Goal: Task Accomplishment & Management: Use online tool/utility

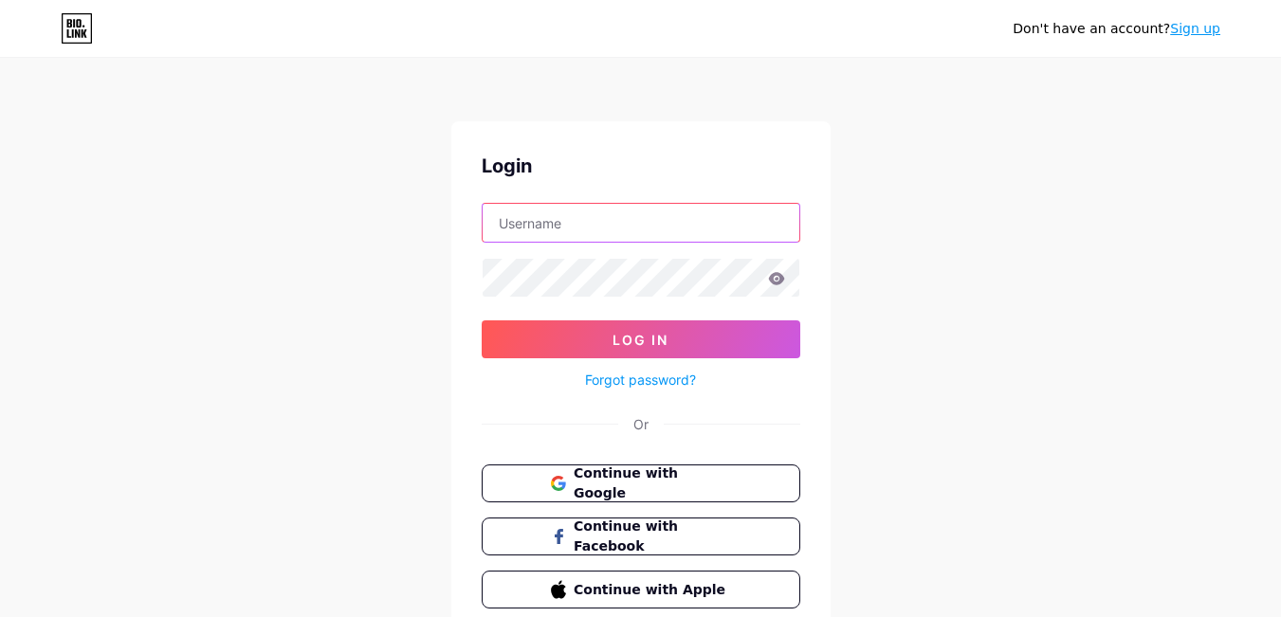
paste input "orlandospfx"
type input "orlandospfx"
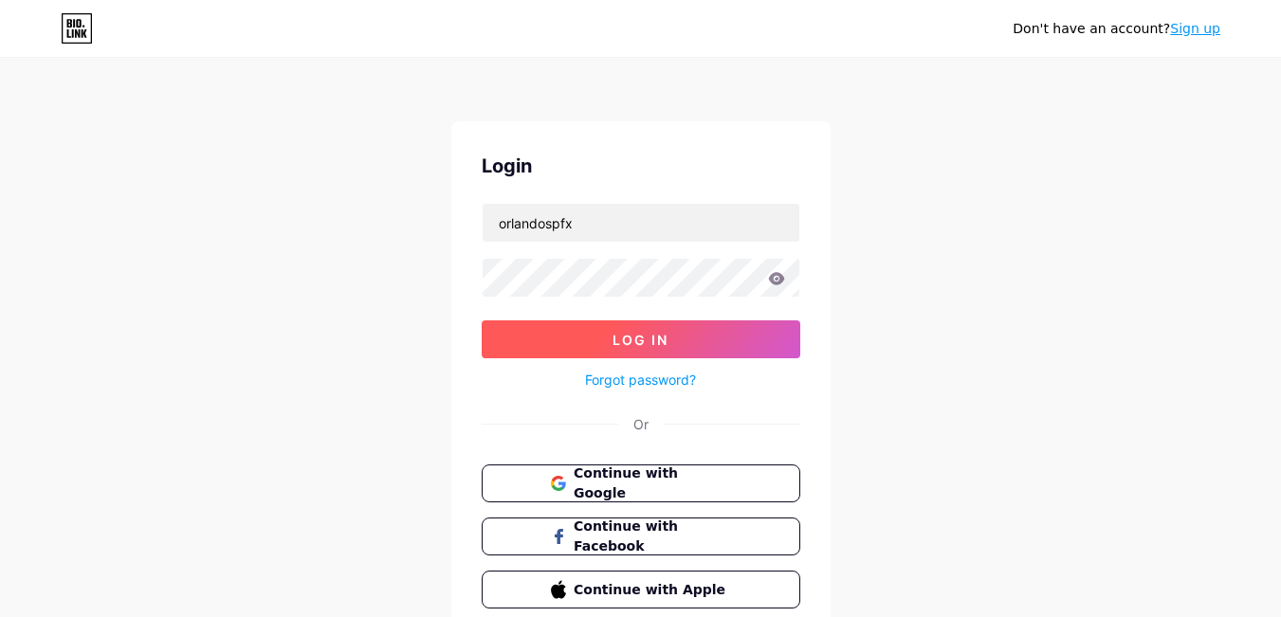
click at [641, 355] on button "Log In" at bounding box center [641, 340] width 319 height 38
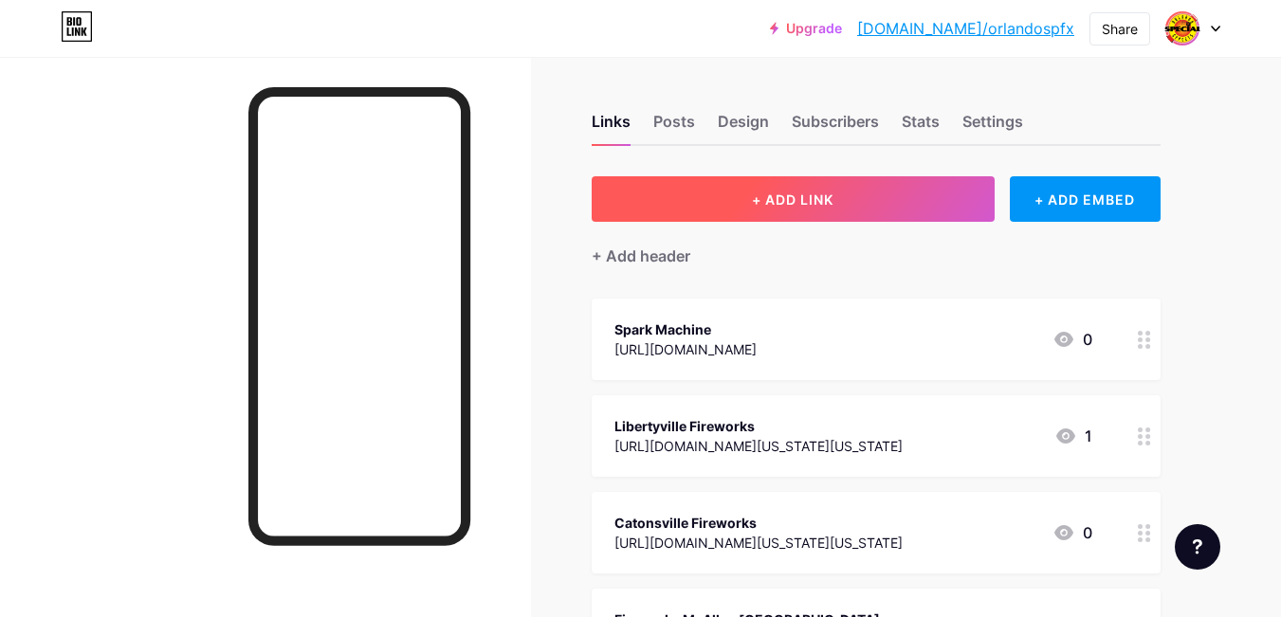
click at [842, 199] on button "+ ADD LINK" at bounding box center [793, 199] width 403 height 46
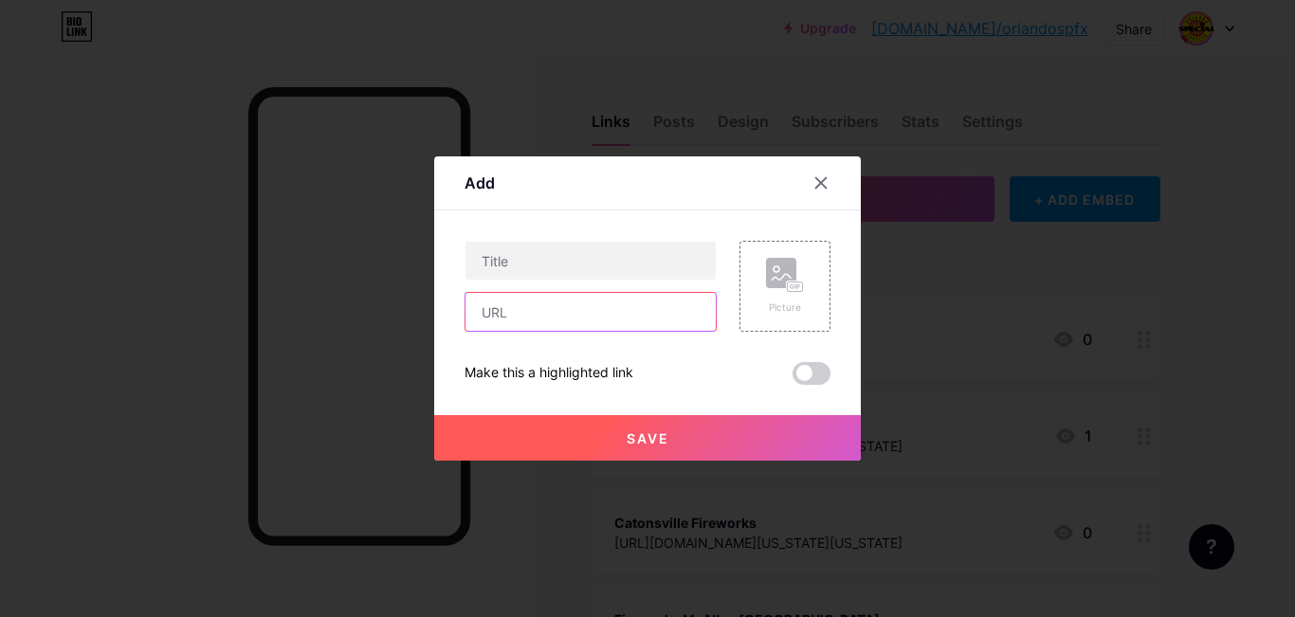
paste input "[URL][DOMAIN_NAME]"
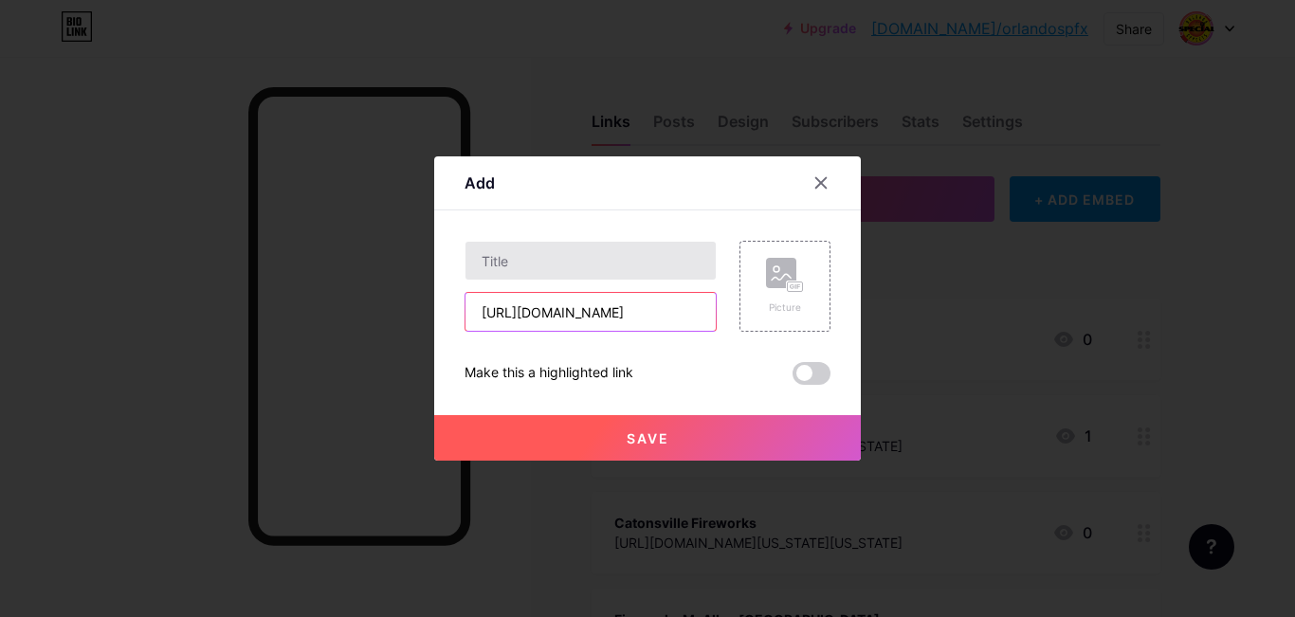
type input "[URL][DOMAIN_NAME]"
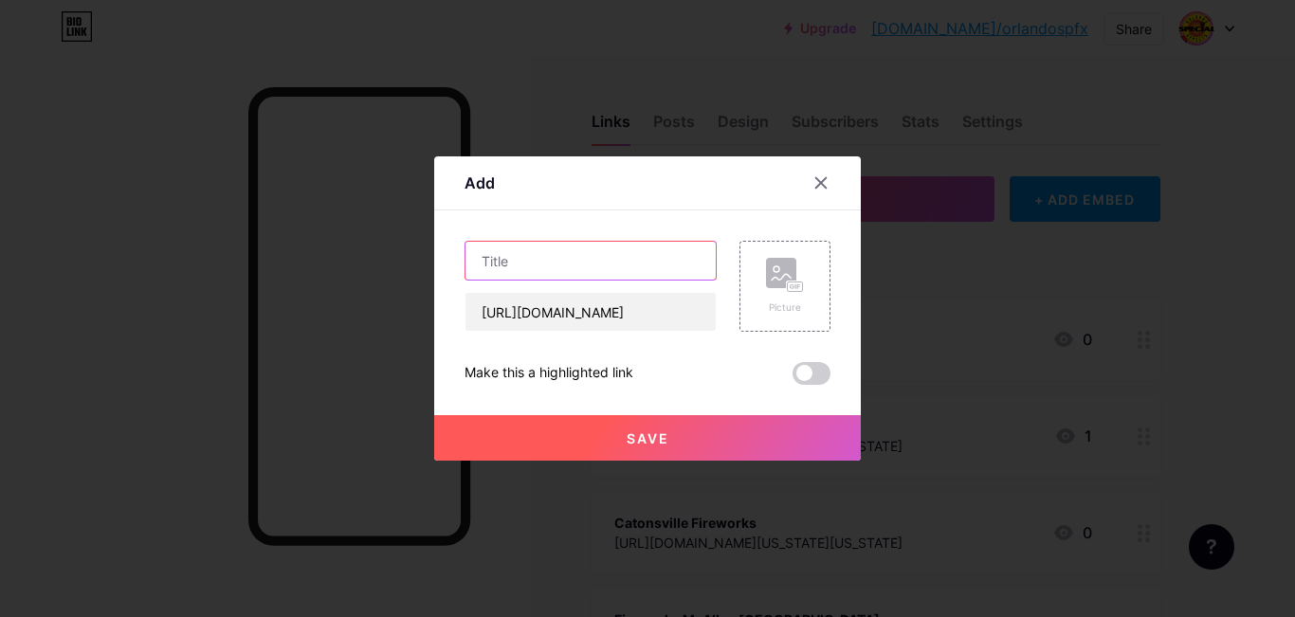
scroll to position [0, 0]
click at [563, 261] on input "text" at bounding box center [591, 261] width 250 height 38
paste input "Fireworks Regulations and Safety in Conroe: Here’s What You Need to Know"
type input "Fireworks Regulations and Safety in Conroe: Here’s What You Need to Know"
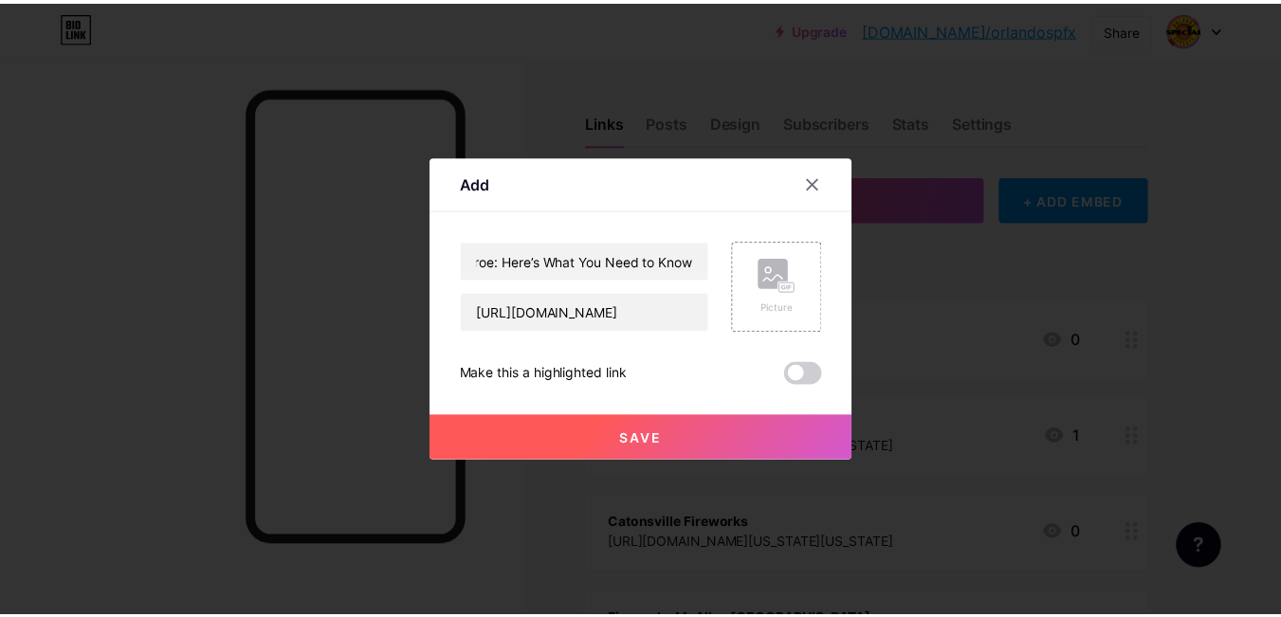
scroll to position [0, 0]
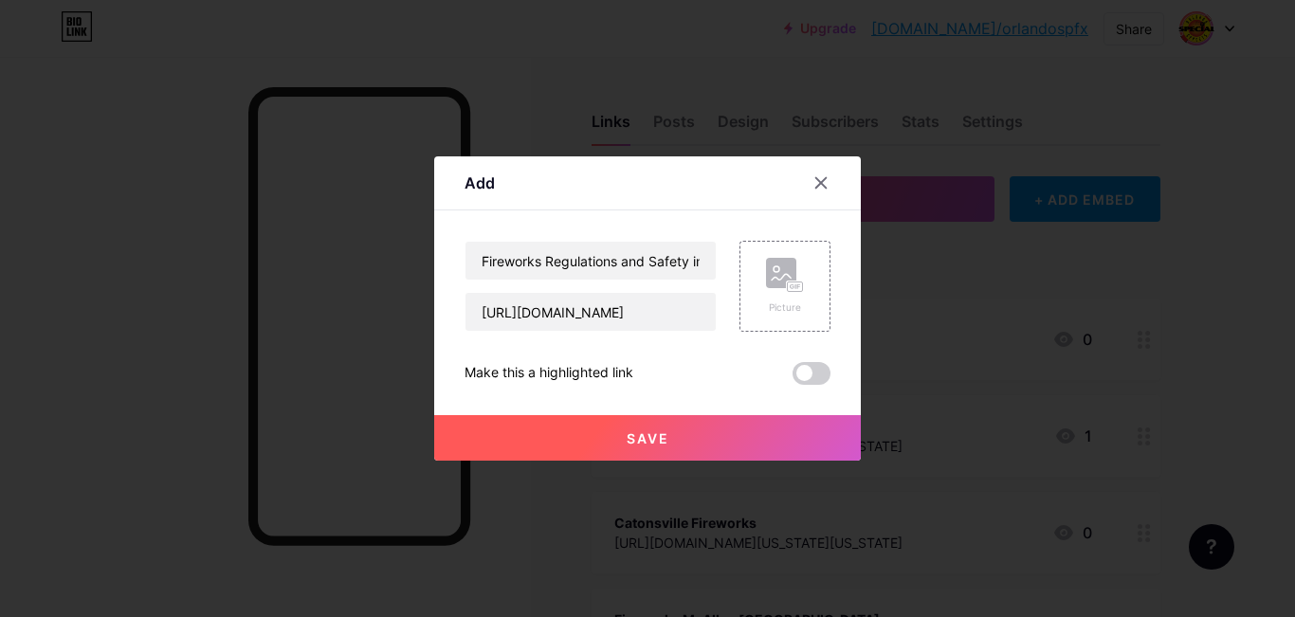
click at [657, 445] on span "Save" at bounding box center [648, 439] width 43 height 16
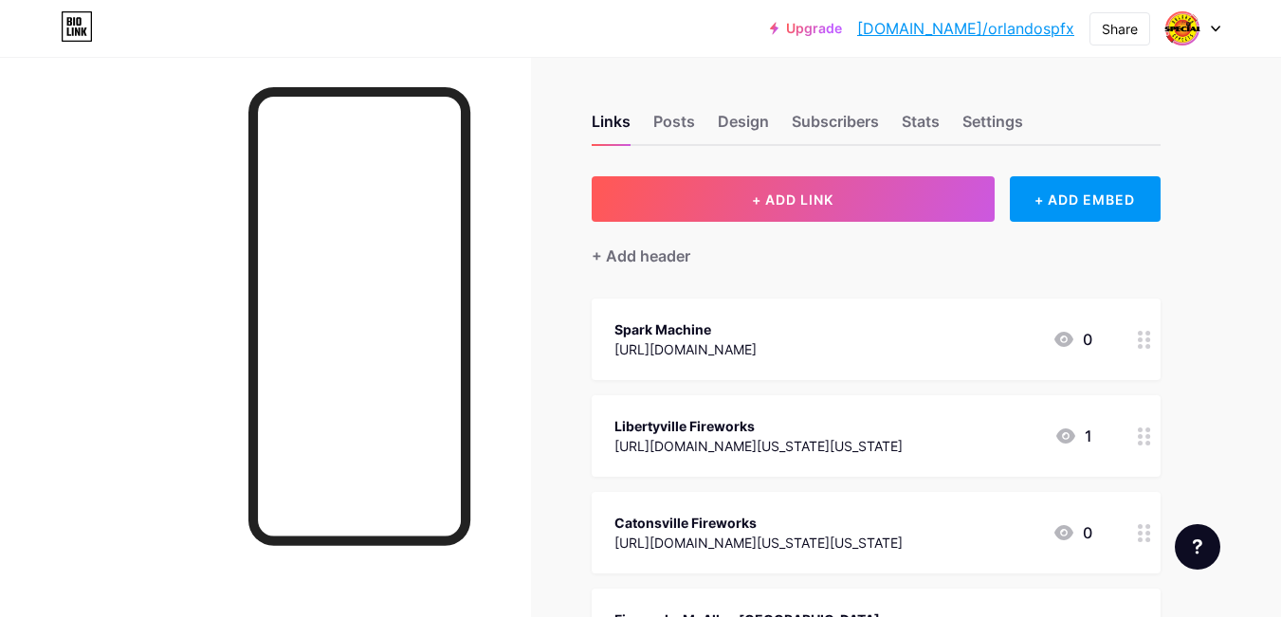
click at [991, 32] on link "[DOMAIN_NAME]/orlandospfx" at bounding box center [965, 28] width 217 height 23
click at [1214, 26] on icon at bounding box center [1215, 29] width 9 height 7
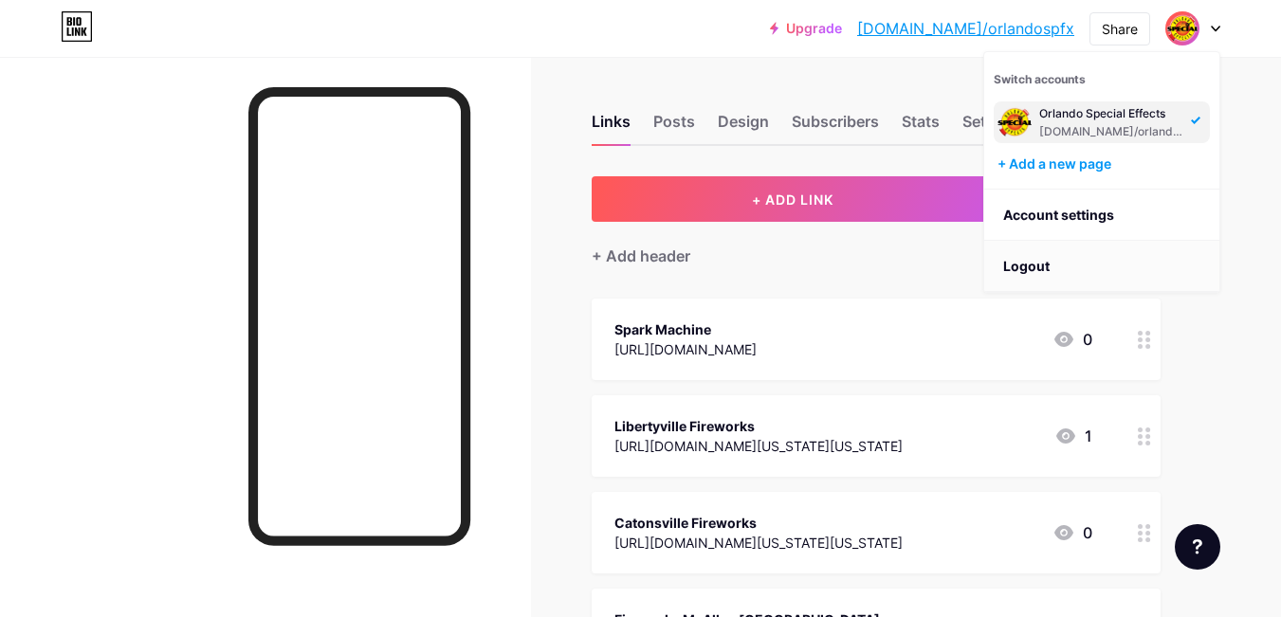
click at [1043, 262] on li "Logout" at bounding box center [1101, 266] width 235 height 51
